Goal: Information Seeking & Learning: Compare options

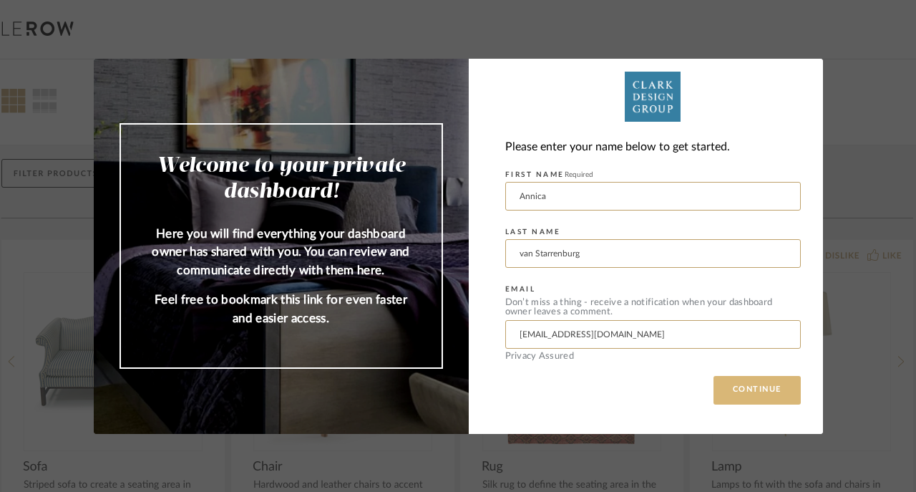
click at [740, 387] on button "CONTINUE" at bounding box center [756, 390] width 87 height 29
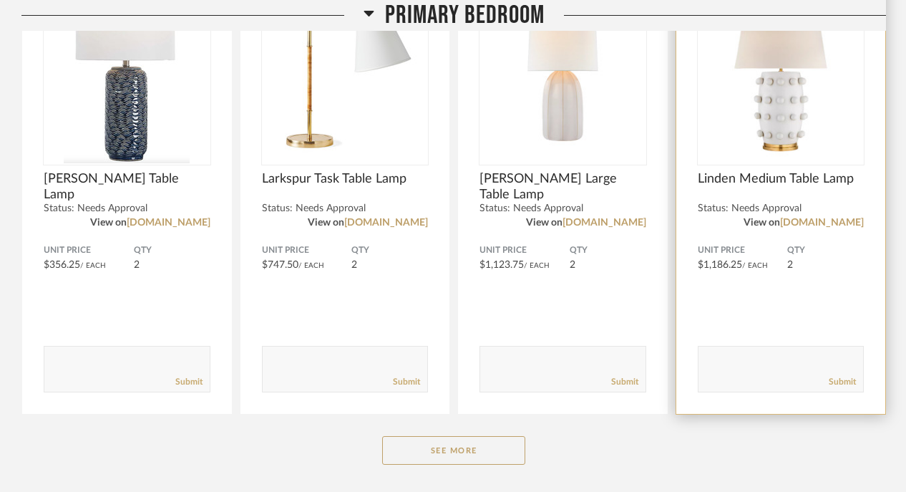
scroll to position [3764, 0]
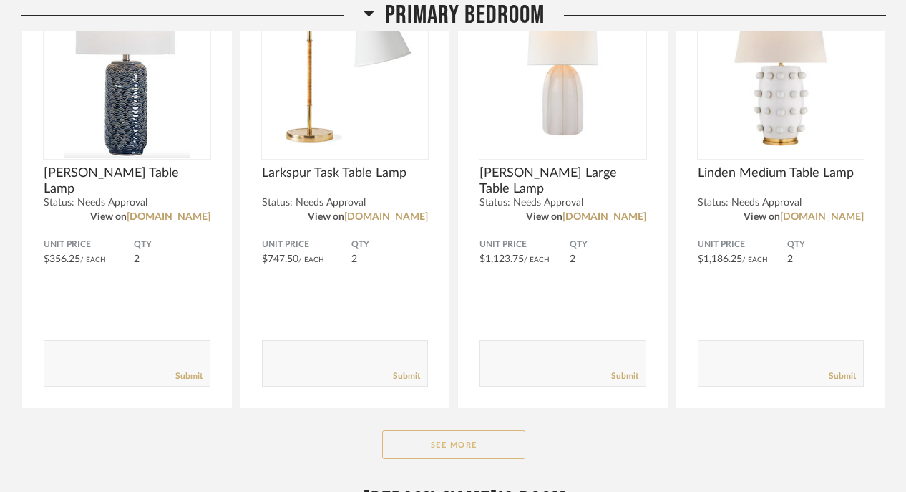
click at [496, 431] on button "See More" at bounding box center [453, 444] width 143 height 29
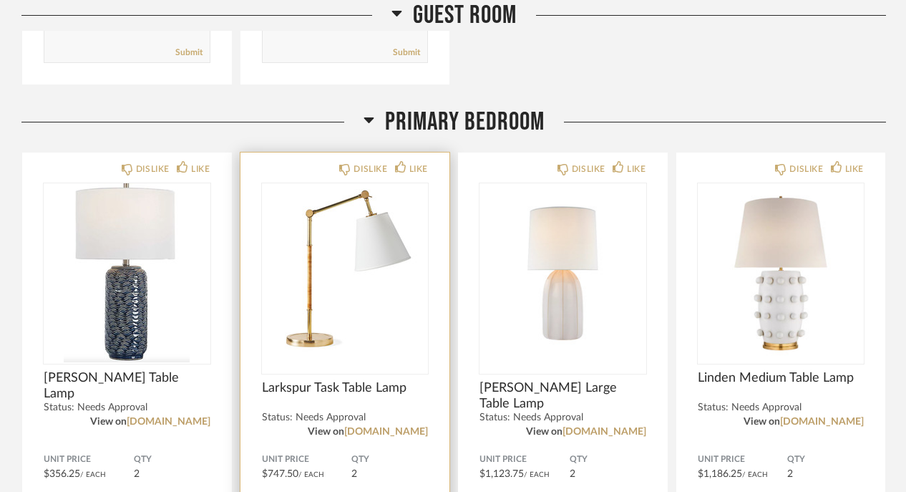
scroll to position [3558, 0]
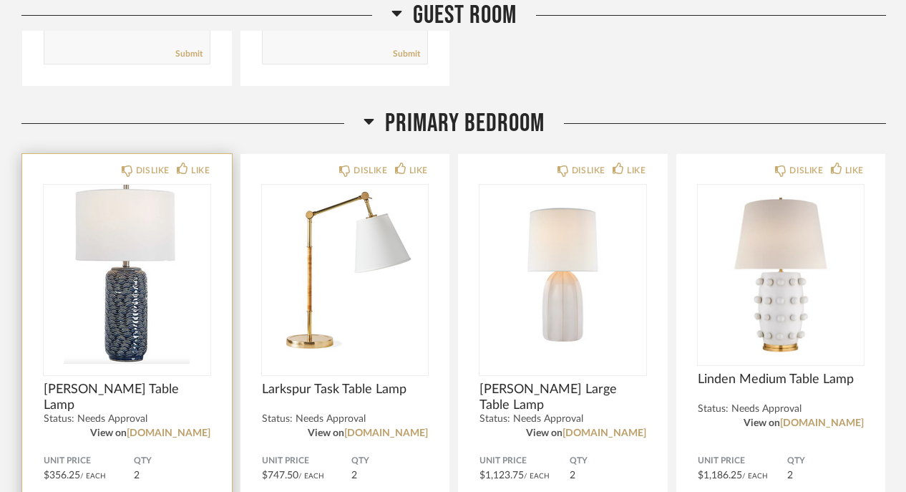
click at [175, 295] on img "0" at bounding box center [127, 274] width 167 height 179
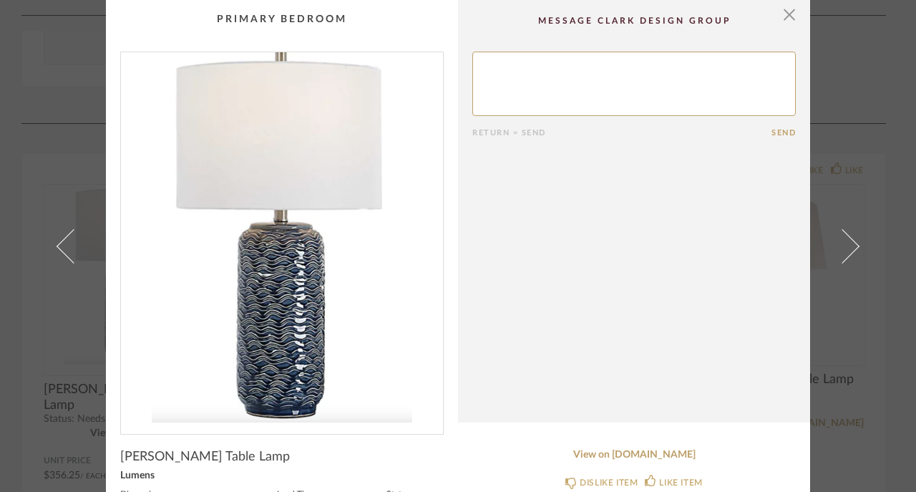
scroll to position [0, 0]
click at [781, 21] on span "button" at bounding box center [789, 14] width 29 height 29
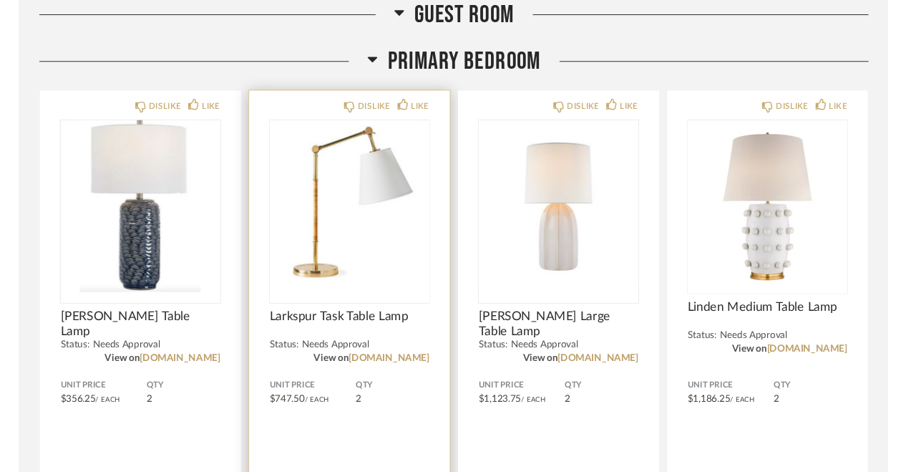
scroll to position [3643, 0]
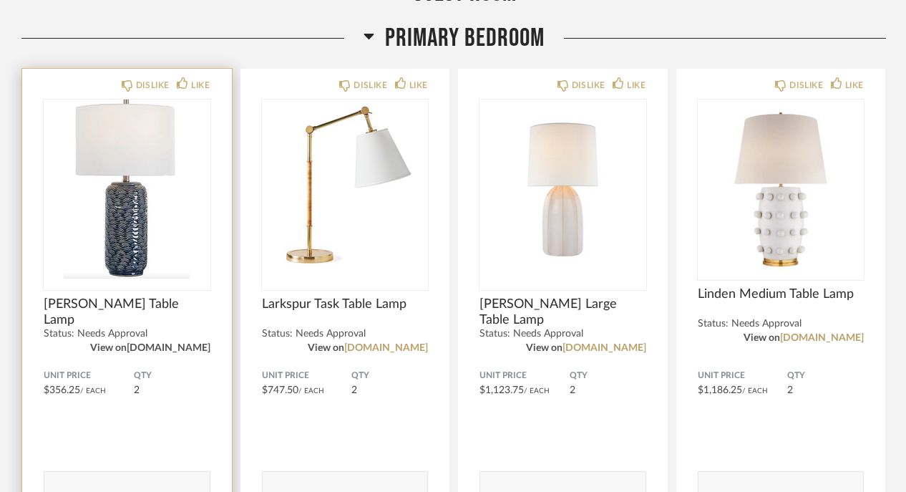
click at [193, 343] on link "[DOMAIN_NAME]" at bounding box center [169, 348] width 84 height 10
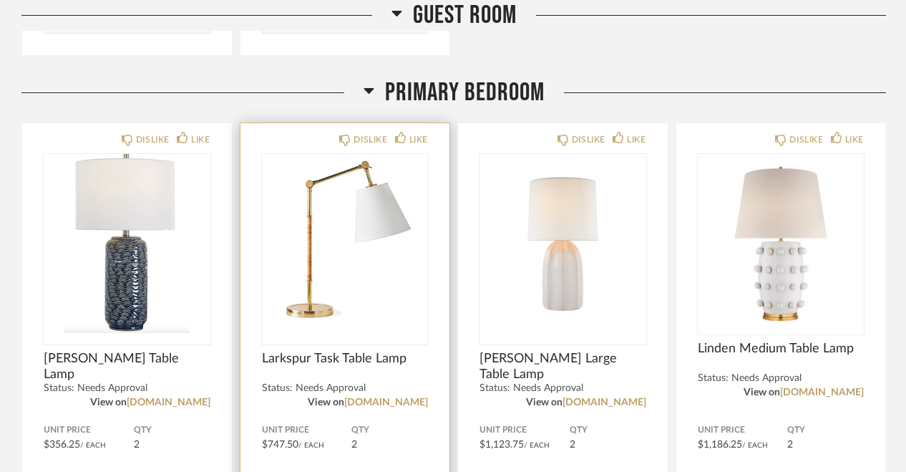
scroll to position [3585, 0]
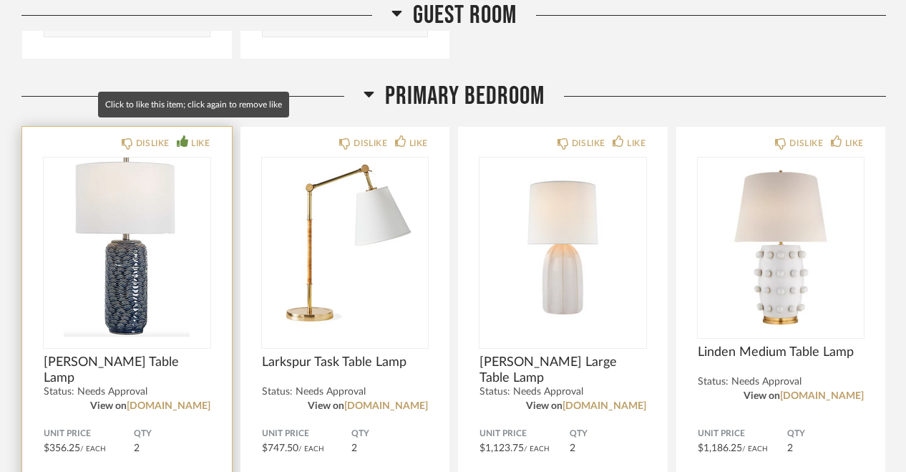
click at [200, 136] on div "LIKE" at bounding box center [200, 143] width 19 height 14
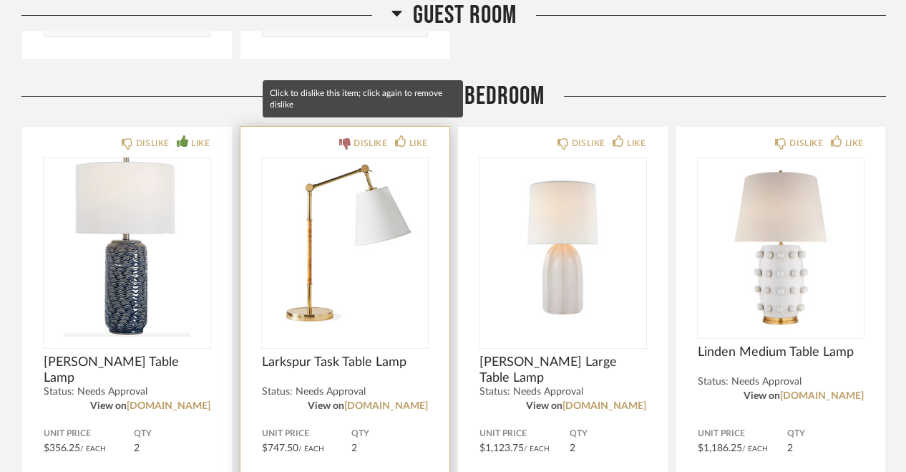
click at [363, 136] on div "DISLIKE" at bounding box center [370, 143] width 34 height 14
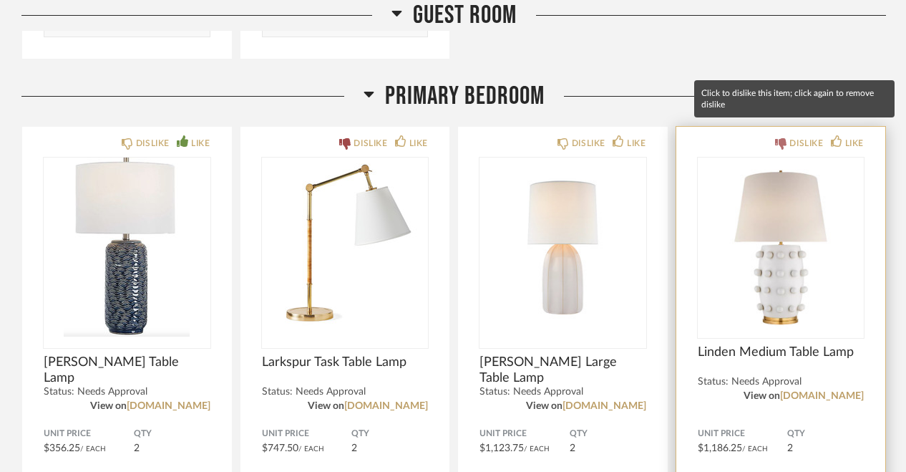
click at [784, 138] on icon at bounding box center [780, 143] width 11 height 11
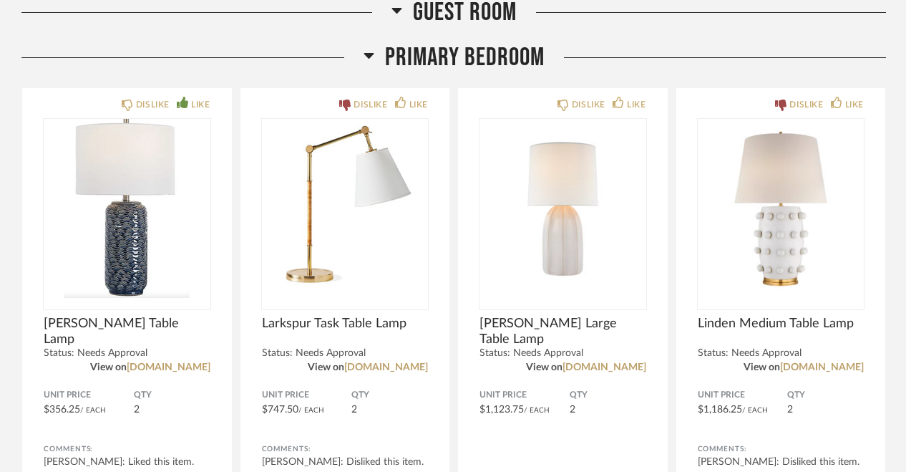
scroll to position [3630, 0]
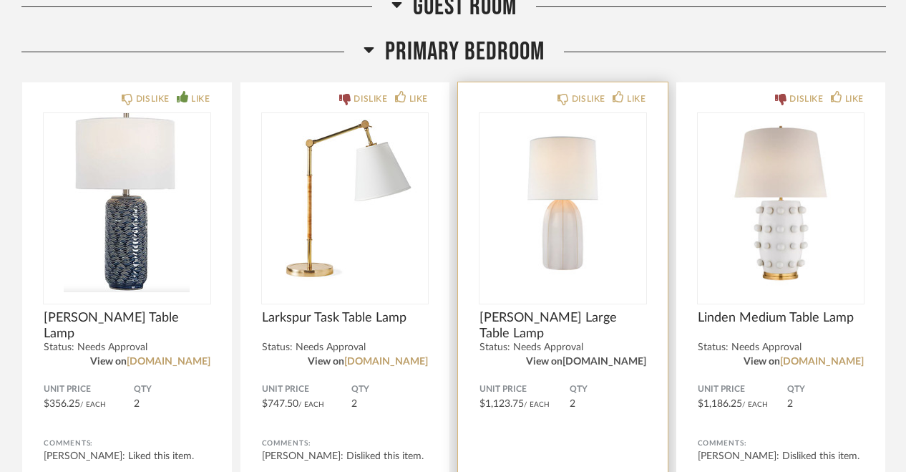
click at [580, 356] on link "[DOMAIN_NAME]" at bounding box center [604, 361] width 84 height 10
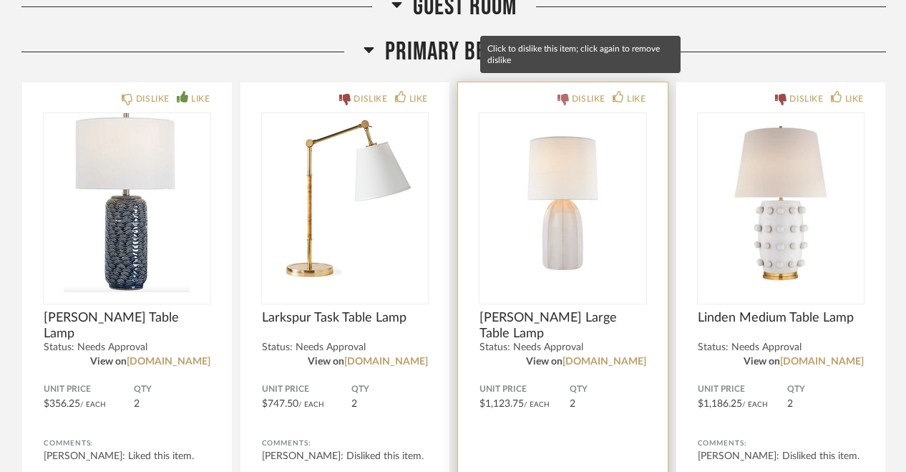
click at [572, 92] on div "DISLIKE" at bounding box center [589, 99] width 34 height 14
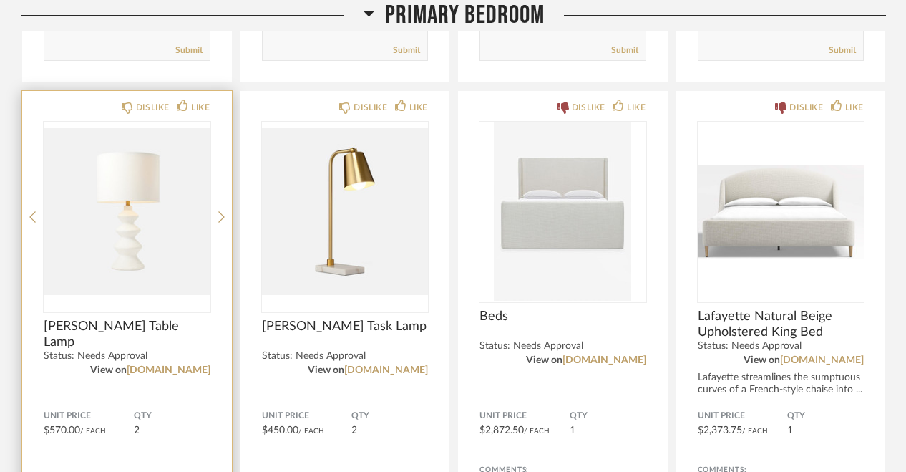
scroll to position [4113, 0]
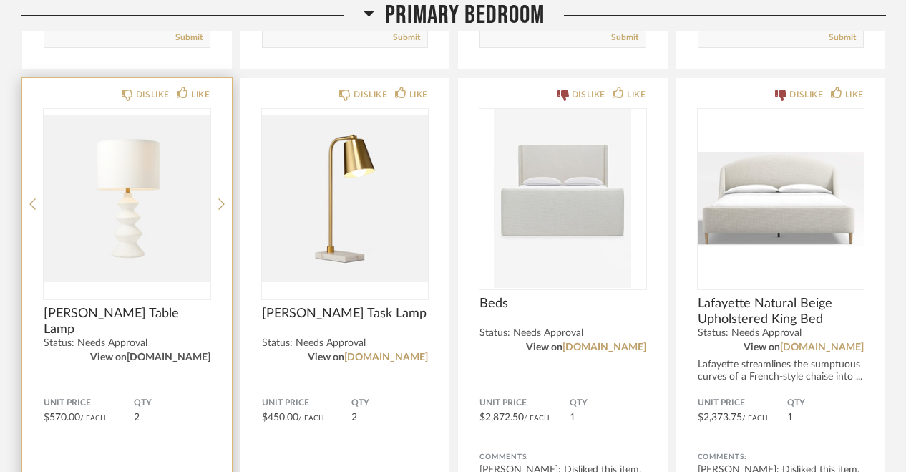
click at [153, 352] on link "[DOMAIN_NAME]" at bounding box center [169, 357] width 84 height 10
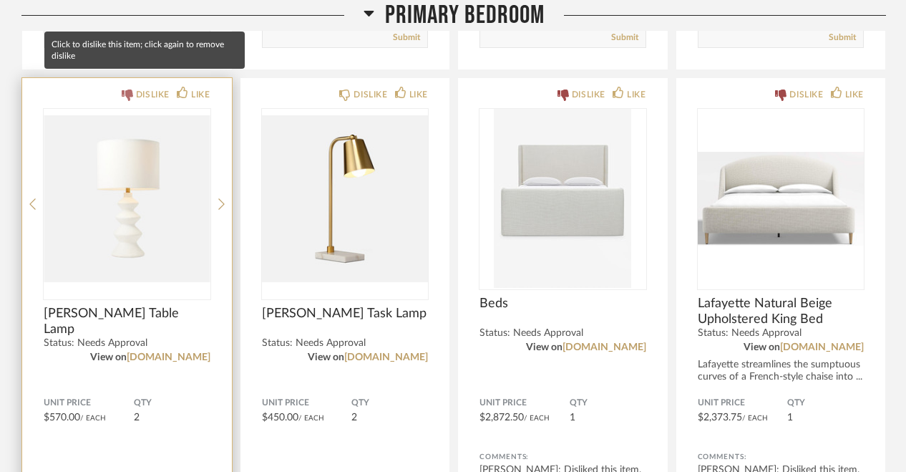
click at [160, 87] on div "DISLIKE" at bounding box center [153, 94] width 34 height 14
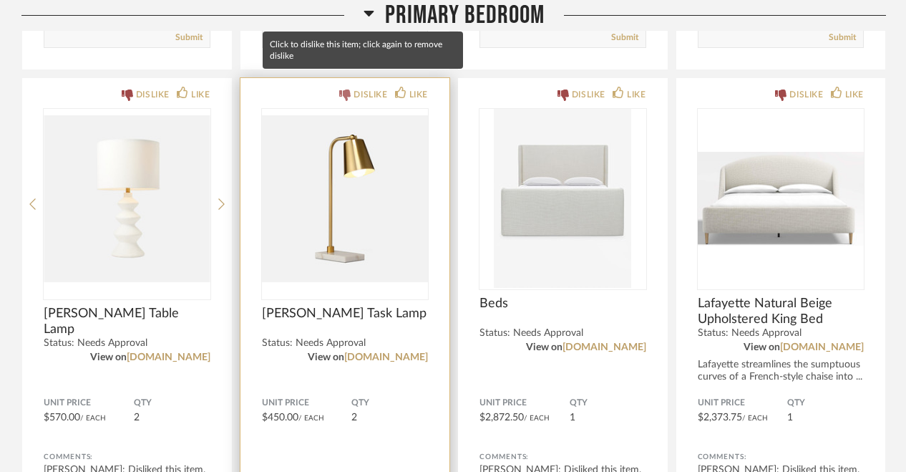
click at [368, 87] on div "DISLIKE" at bounding box center [370, 94] width 34 height 14
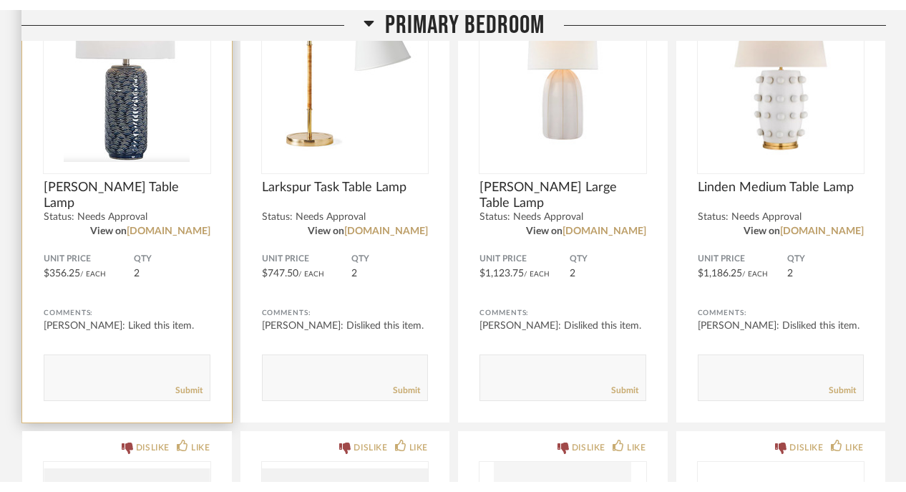
scroll to position [3771, 0]
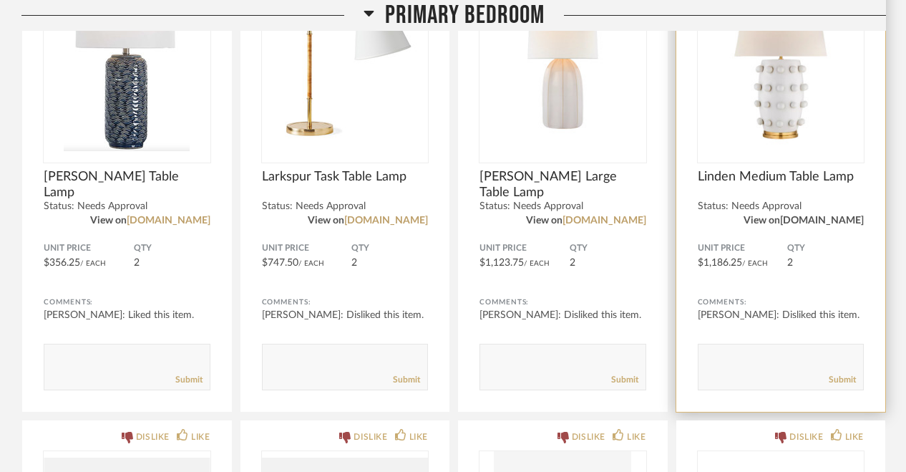
click at [791, 215] on link "[DOMAIN_NAME]" at bounding box center [822, 220] width 84 height 10
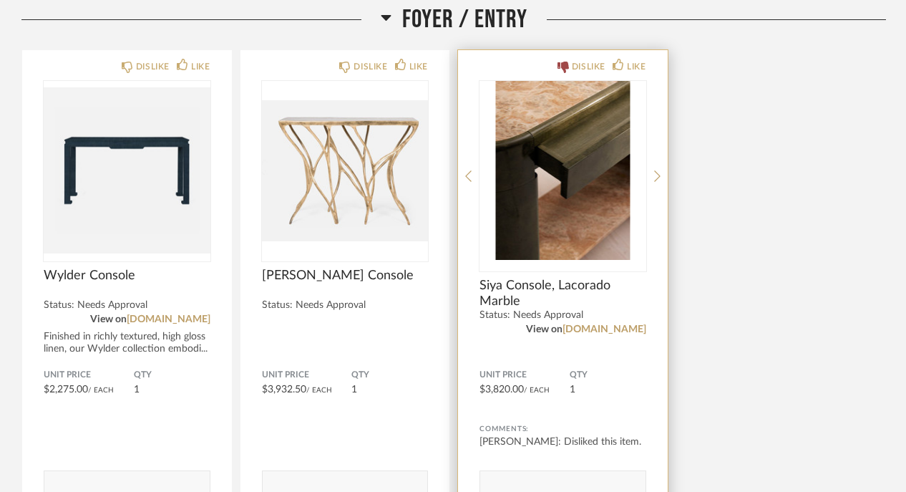
scroll to position [230, 0]
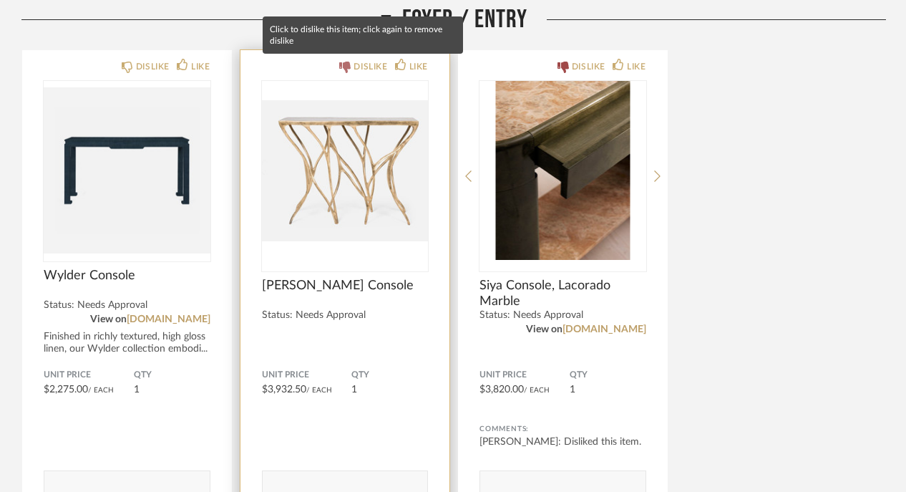
click at [370, 69] on div "DISLIKE" at bounding box center [370, 66] width 34 height 14
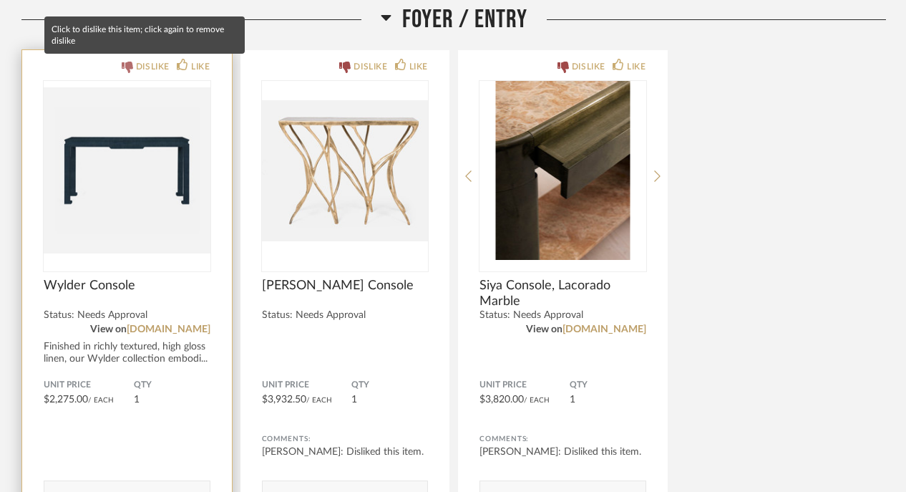
click at [155, 70] on div "DISLIKE" at bounding box center [153, 66] width 34 height 14
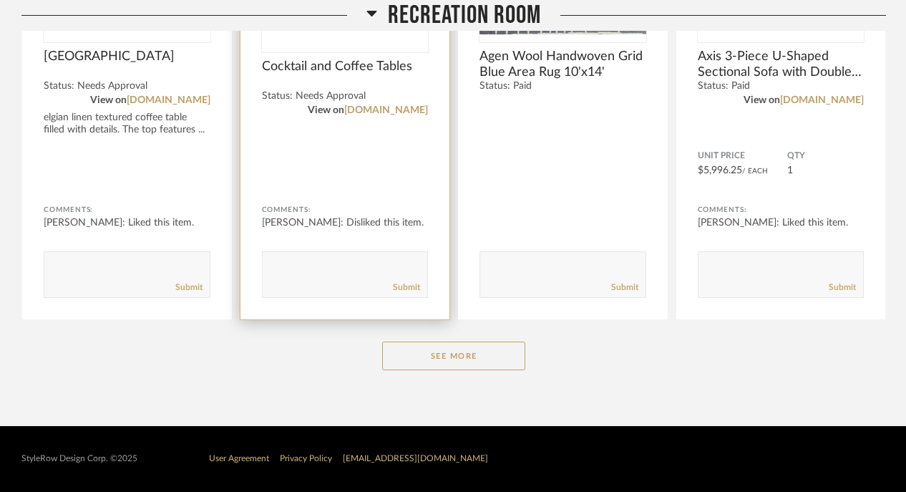
scroll to position [7606, 0]
